Goal: Find specific page/section: Find specific page/section

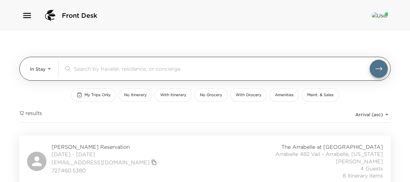
click at [43, 66] on body "Front Desk In Stay In-Stay ​ My Trips Only No Itinerary With Itinerary No Groce…" at bounding box center [205, 91] width 410 height 182
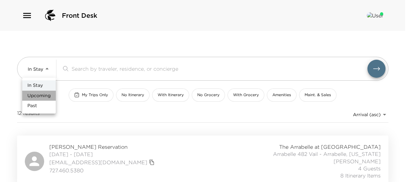
click at [43, 94] on span "Upcoming" at bounding box center [38, 95] width 23 height 6
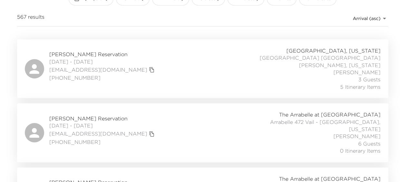
scroll to position [97, 0]
click at [221, 72] on div "Alejandro Paez Reservation 09/02/2025 - 09/06/2025 apaez2@me.com +5281 15004593…" at bounding box center [203, 67] width 356 height 43
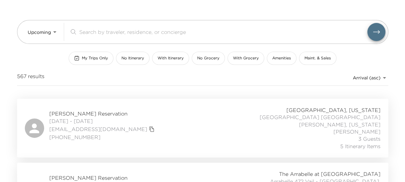
scroll to position [32, 0]
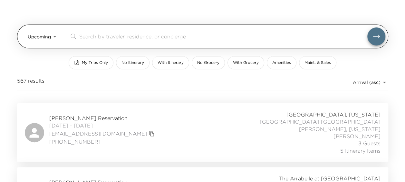
click at [54, 37] on body "Front Desk Upcoming Upcoming ​ My Trips Only No Itinerary With Itinerary No Gro…" at bounding box center [202, 59] width 405 height 182
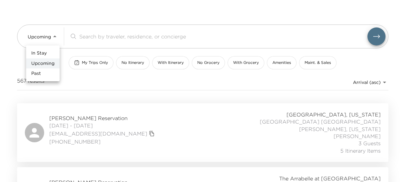
click at [48, 50] on li "In Stay" at bounding box center [42, 53] width 33 height 10
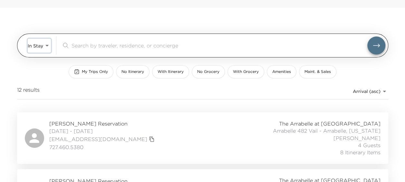
scroll to position [0, 0]
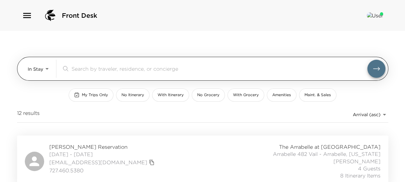
click at [44, 69] on body "Front Desk In Stay In-Stay ​ My Trips Only No Itinerary With Itinerary No Groce…" at bounding box center [202, 91] width 405 height 182
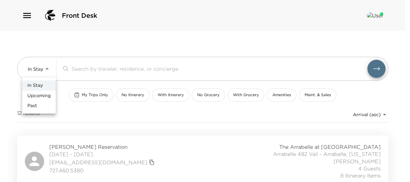
click at [43, 93] on span "Upcoming" at bounding box center [38, 95] width 23 height 6
type input "Upcoming"
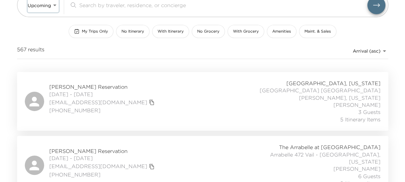
scroll to position [64, 0]
click at [216, 98] on div "Alejandro Paez Reservation 09/02/2025 - 09/06/2025 apaez2@me.com +5281 15004593…" at bounding box center [203, 100] width 356 height 43
click at [180, 97] on div "Alejandro Paez Reservation 09/02/2025 - 09/06/2025 apaez2@me.com +5281 15004593…" at bounding box center [203, 100] width 356 height 43
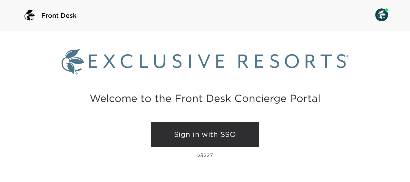
drag, startPoint x: 213, startPoint y: 137, endPoint x: 205, endPoint y: 137, distance: 7.4
click at [213, 137] on link "Sign in with SSO" at bounding box center [205, 134] width 108 height 24
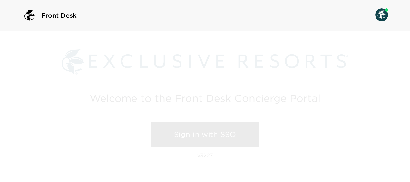
drag, startPoint x: 185, startPoint y: 131, endPoint x: 175, endPoint y: 126, distance: 11.8
click at [185, 131] on link "Sign in with SSO" at bounding box center [205, 134] width 108 height 24
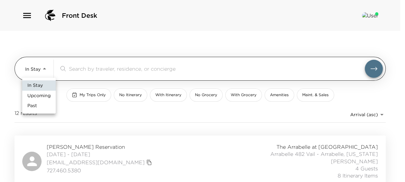
click at [46, 71] on body "Front Desk In Stay In-Stay ​ My Trips Only No Itinerary With Itinerary No Groce…" at bounding box center [202, 91] width 405 height 182
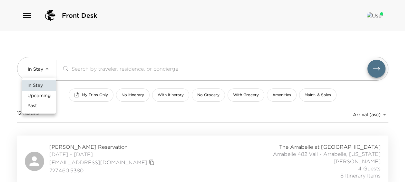
click at [42, 91] on li "Upcoming" at bounding box center [38, 95] width 33 height 10
type input "Upcoming"
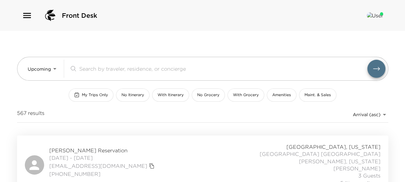
click at [177, 161] on div "Alejandro Paez Reservation 09/02/2025 - 09/06/2025 apaez2@me.com +5281 15004593…" at bounding box center [203, 164] width 356 height 43
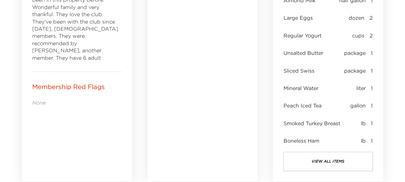
scroll to position [290, 0]
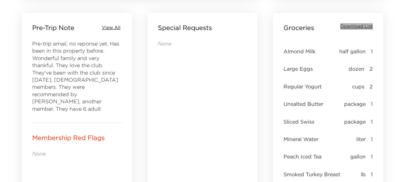
click at [353, 24] on span "Download List" at bounding box center [356, 26] width 33 height 6
